Goal: Task Accomplishment & Management: Manage account settings

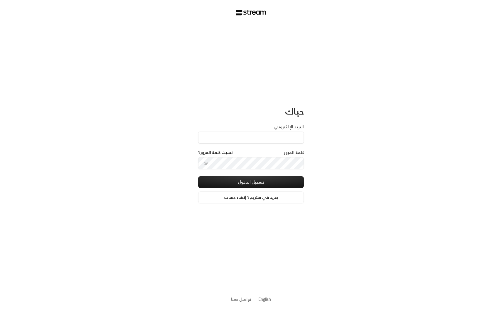
click at [340, 126] on div "حياك البريد الإلكتروني كلمة المرور نسيت كلمة المرور؟ تسجيل الدخول جديد في ستريم…" at bounding box center [251, 157] width 502 height 314
click at [284, 136] on input "البريد الإلكتروني" at bounding box center [251, 137] width 106 height 12
type input "[EMAIL_ADDRESS][DOMAIN_NAME]"
click at [243, 181] on button "تسجيل الدخول" at bounding box center [251, 182] width 106 height 12
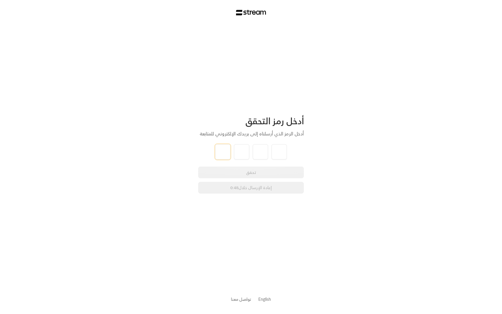
type input "8"
type input "9"
type input "5"
type input "4"
click at [219, 244] on div "أدخل رمز التحقق أدخل الرمز الذي أرسلناه إلى بريدك الإلكتروني للمتابعة 8 9 5 4 ت…" at bounding box center [251, 154] width 106 height 259
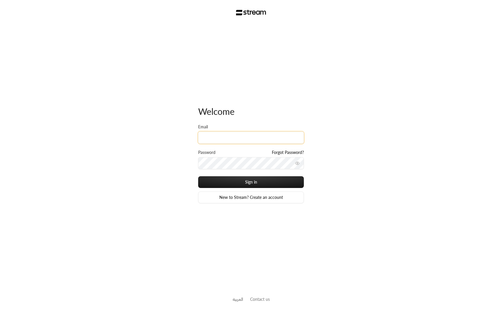
type input "[EMAIL_ADDRESS][DOMAIN_NAME]"
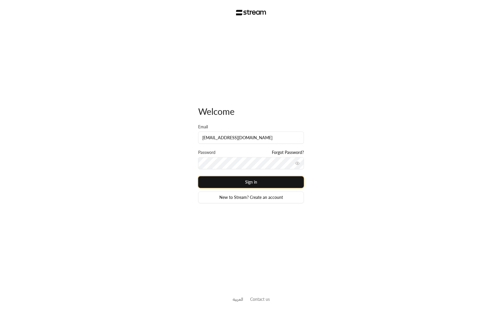
click at [228, 185] on button "Sign in" at bounding box center [251, 182] width 106 height 12
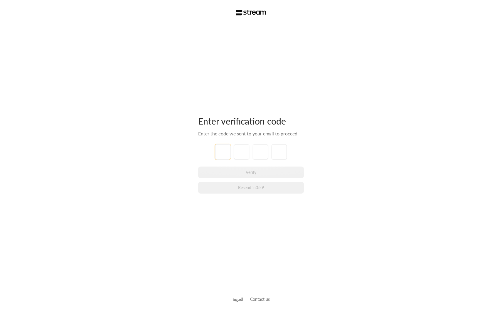
type input "1"
type input "2"
type input "3"
type input "4"
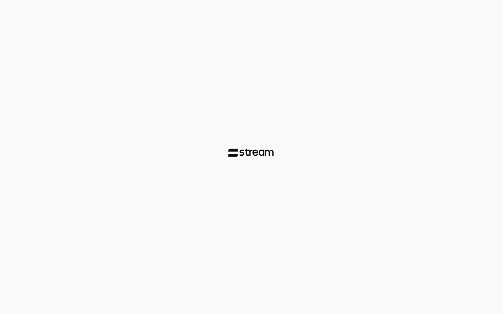
click at [161, 189] on div at bounding box center [251, 157] width 502 height 314
